Goal: Information Seeking & Learning: Learn about a topic

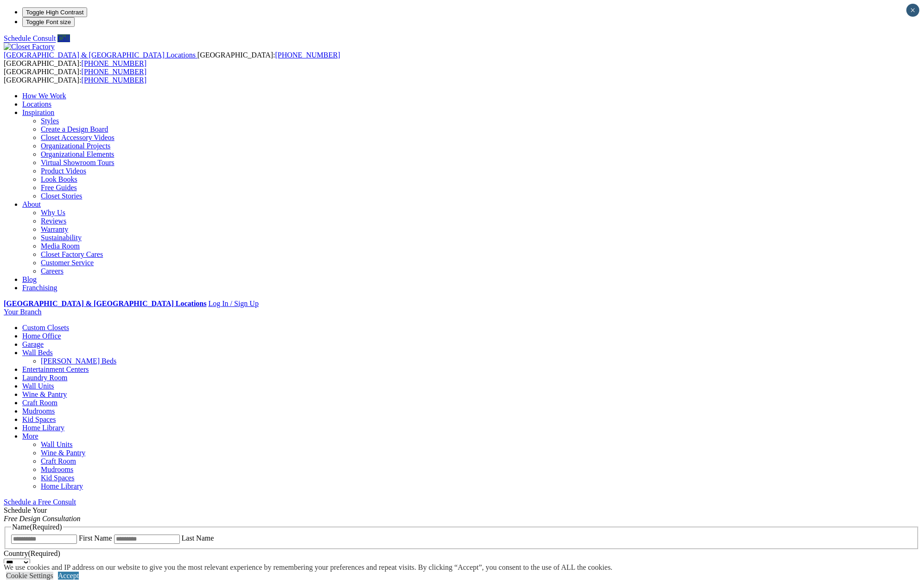
click at [61, 332] on link "Home Office" at bounding box center [41, 336] width 39 height 8
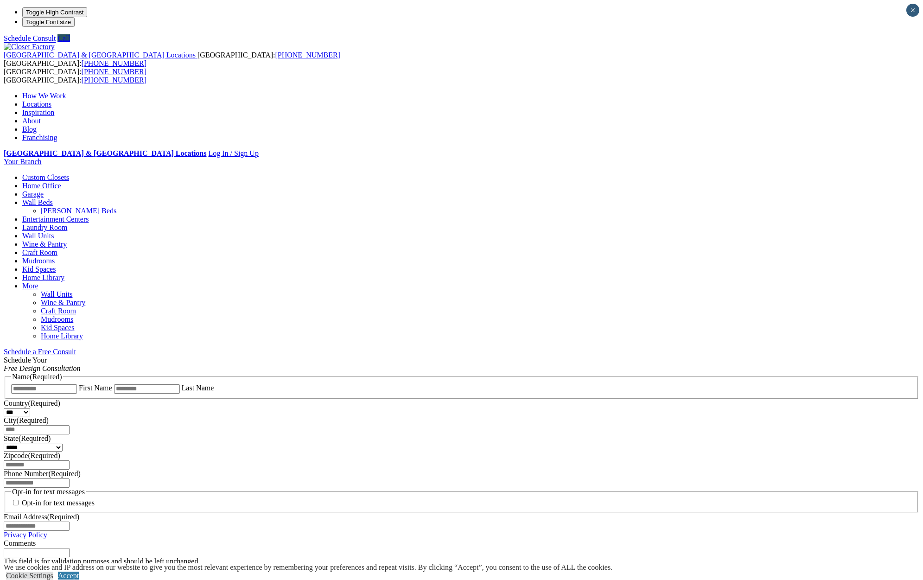
scroll to position [2, 0]
click at [76, 346] on span "Schedule a Free Consult (opens a dropdown menu)" at bounding box center [76, 350] width 0 height 8
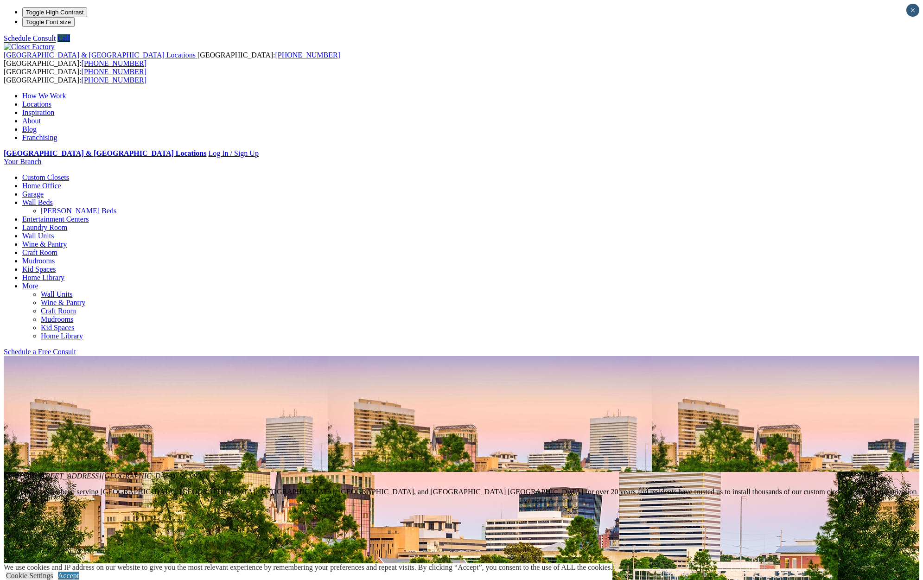
scroll to position [0, 0]
click at [61, 182] on link "Home Office" at bounding box center [41, 186] width 39 height 8
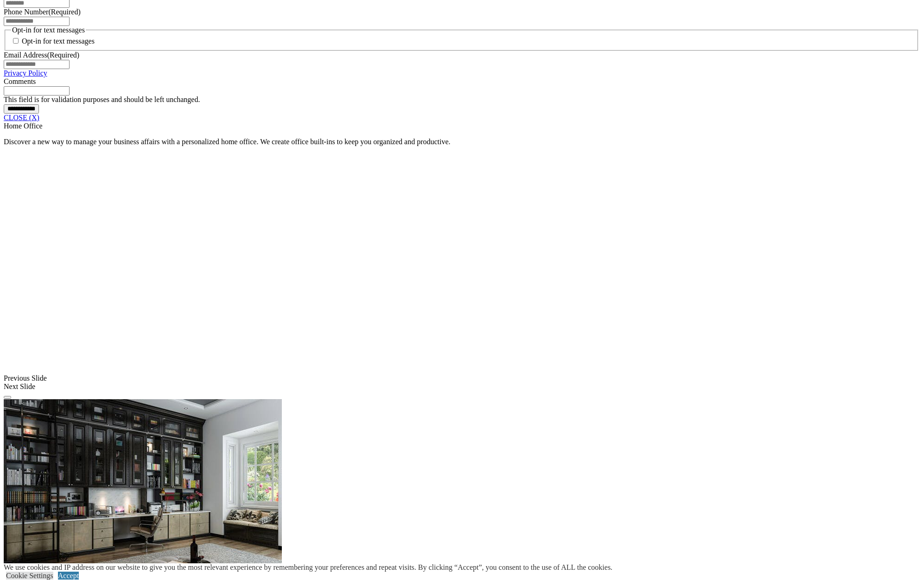
scroll to position [677, 0]
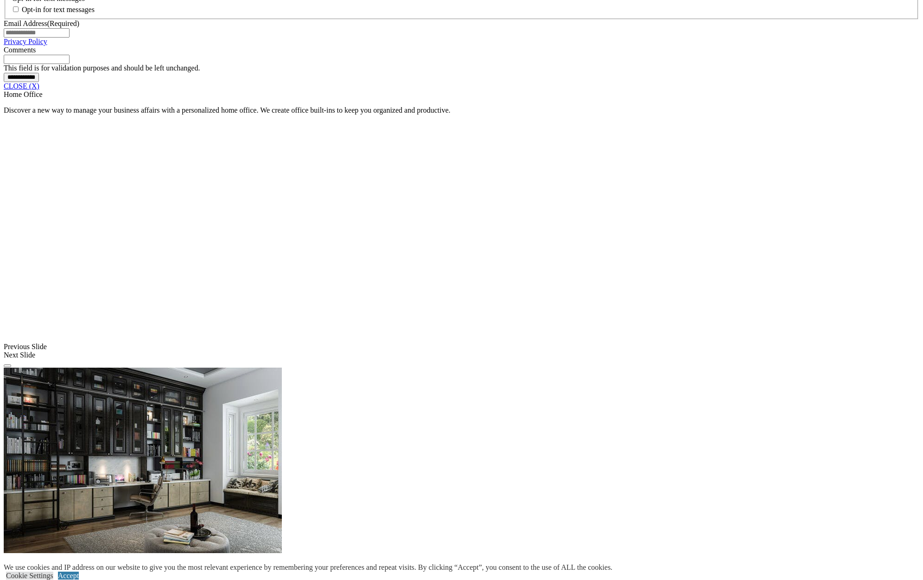
click at [39, 90] on link "CLOSE (X)" at bounding box center [22, 86] width 36 height 8
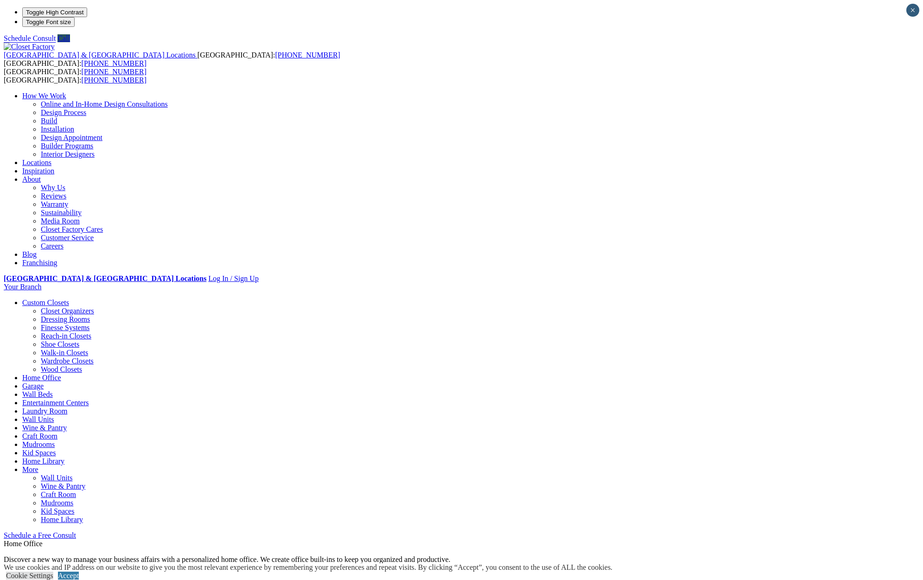
scroll to position [0, 0]
